Goal: Check status: Check status

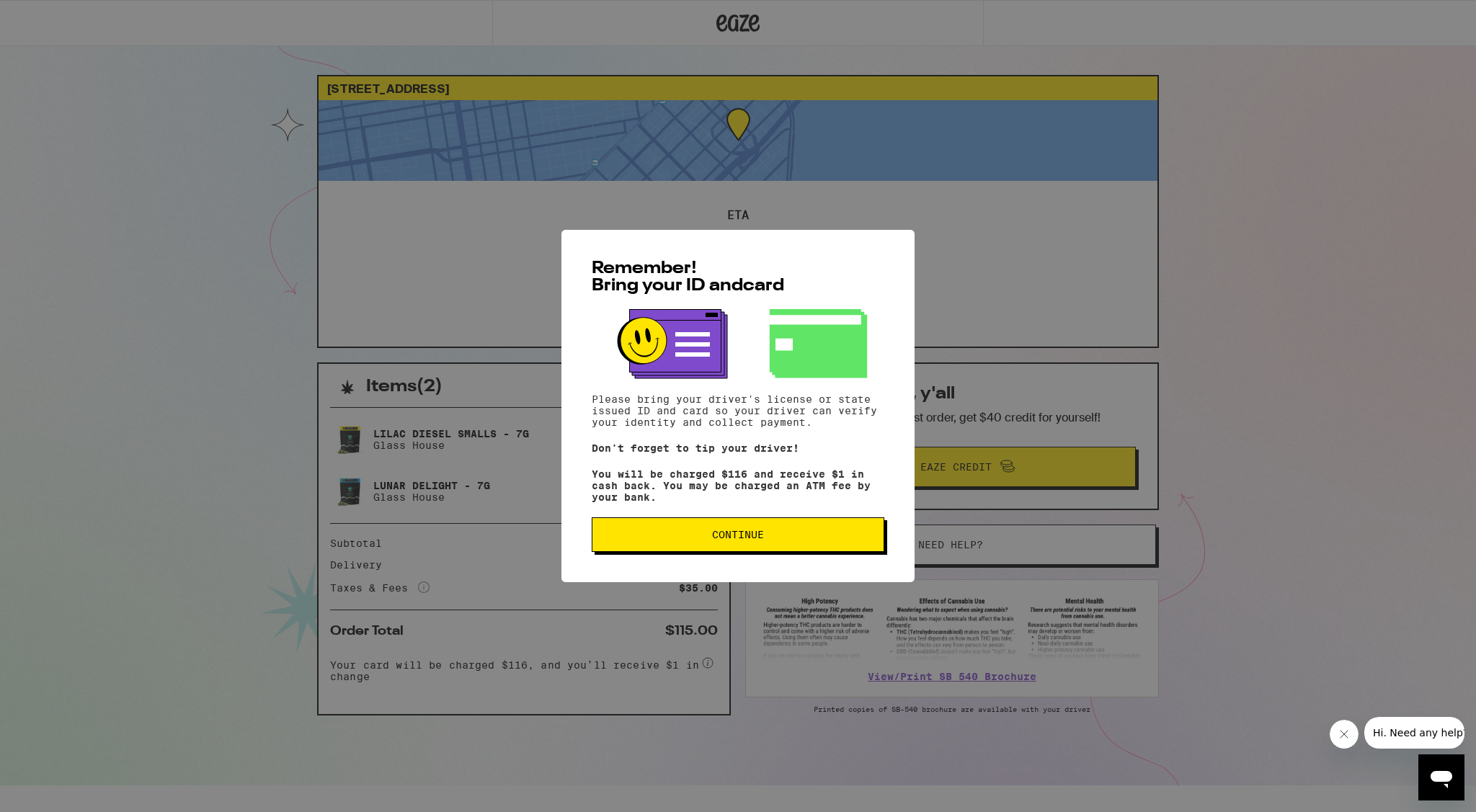
click at [771, 540] on span "Continue" at bounding box center [738, 534] width 269 height 10
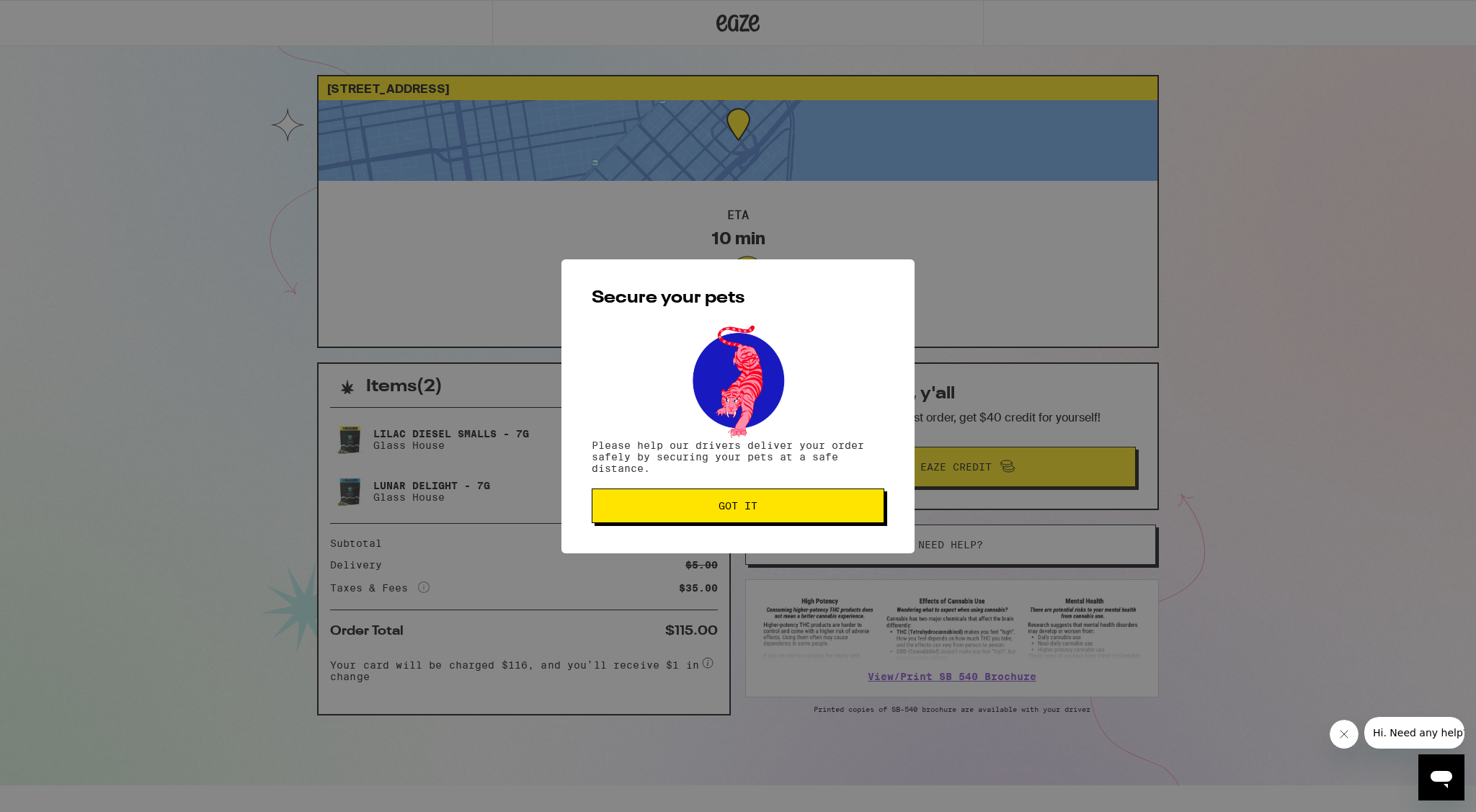
click at [1299, 291] on div "Secure your pets Please help our drivers deliver your order safely by securing …" at bounding box center [738, 406] width 1476 height 812
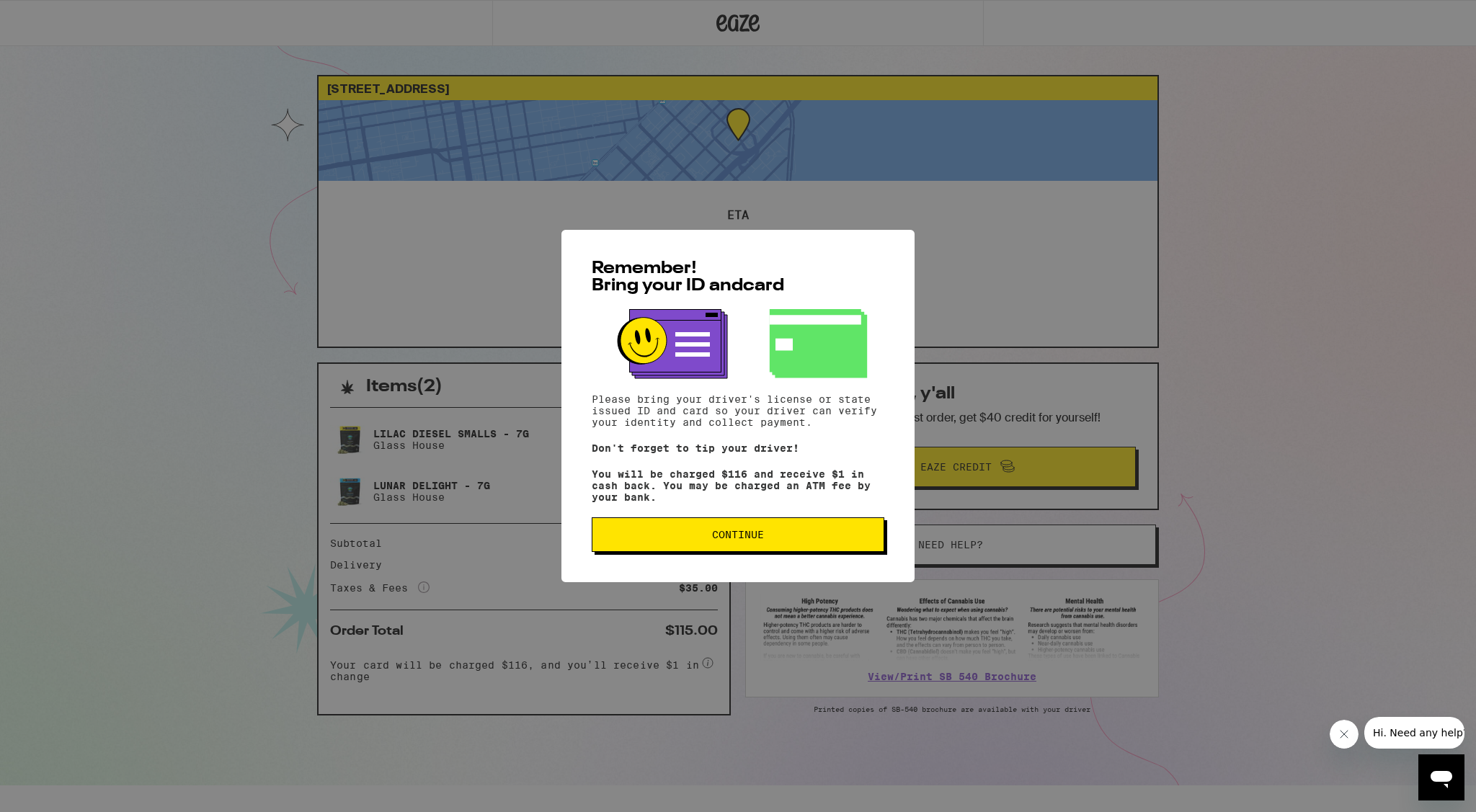
click at [818, 540] on span "Continue" at bounding box center [738, 534] width 269 height 10
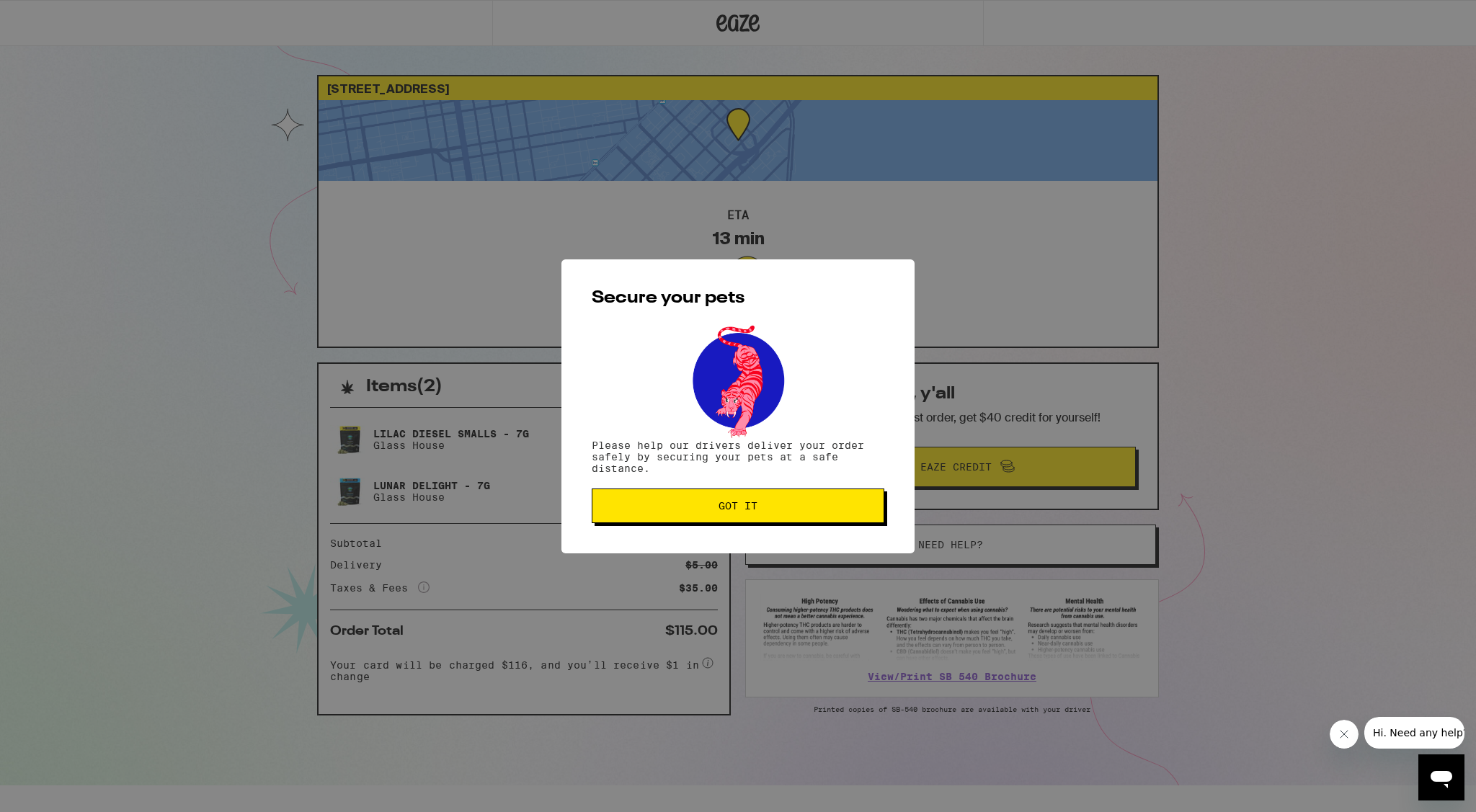
click at [860, 498] on button "Got it" at bounding box center [738, 505] width 293 height 34
